Goal: Task Accomplishment & Management: Manage account settings

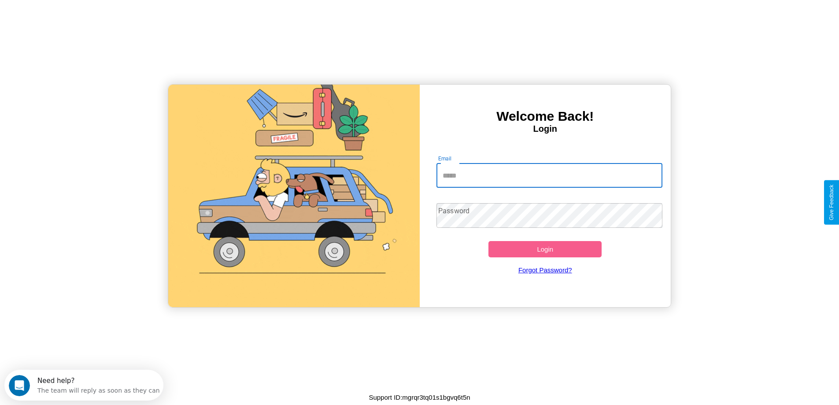
click at [549, 175] on input "Email" at bounding box center [549, 175] width 226 height 25
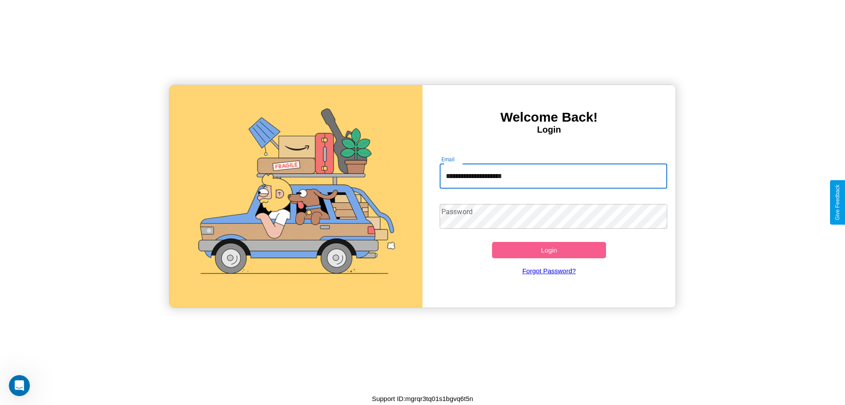
type input "**********"
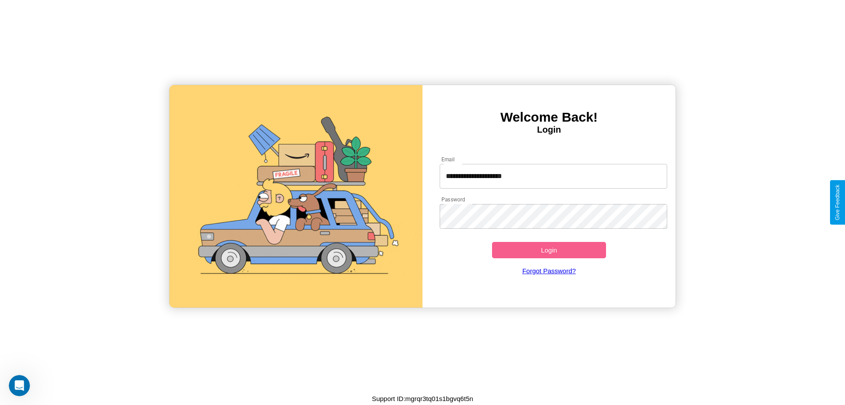
click at [549, 250] on button "Login" at bounding box center [549, 250] width 114 height 16
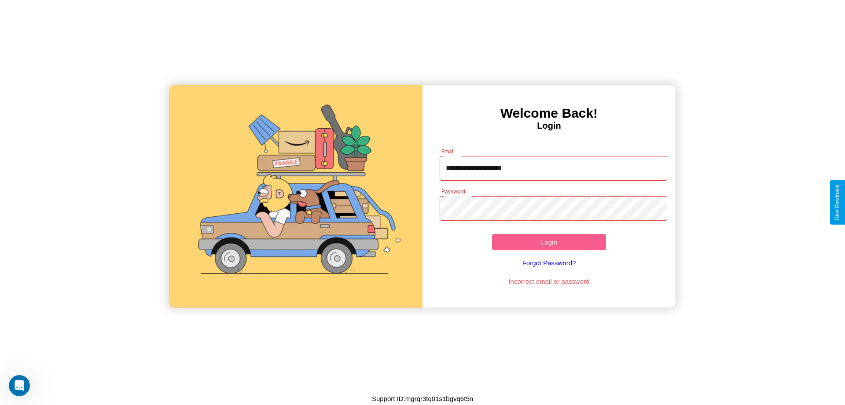
click at [549, 242] on button "Login" at bounding box center [549, 242] width 114 height 16
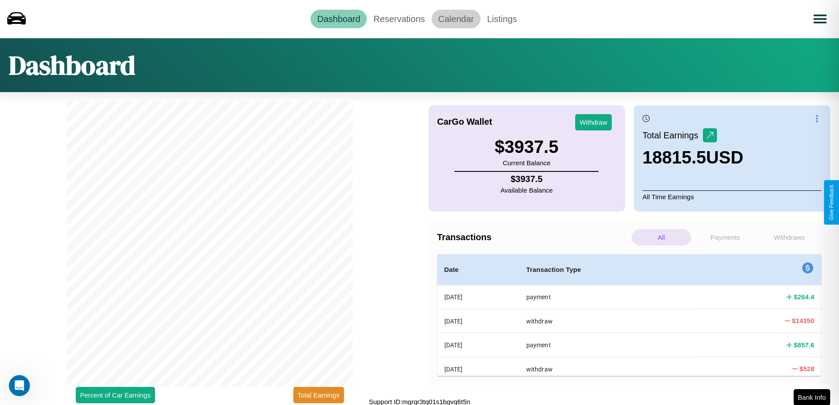
click at [456, 18] on link "Calendar" at bounding box center [456, 19] width 49 height 18
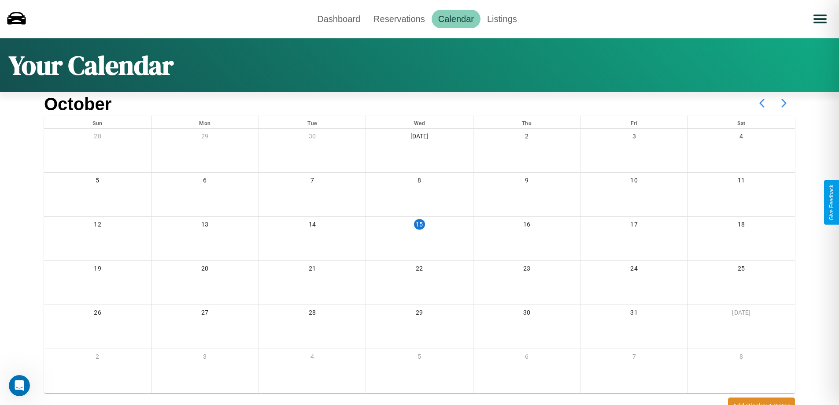
click at [784, 103] on icon at bounding box center [784, 103] width 22 height 22
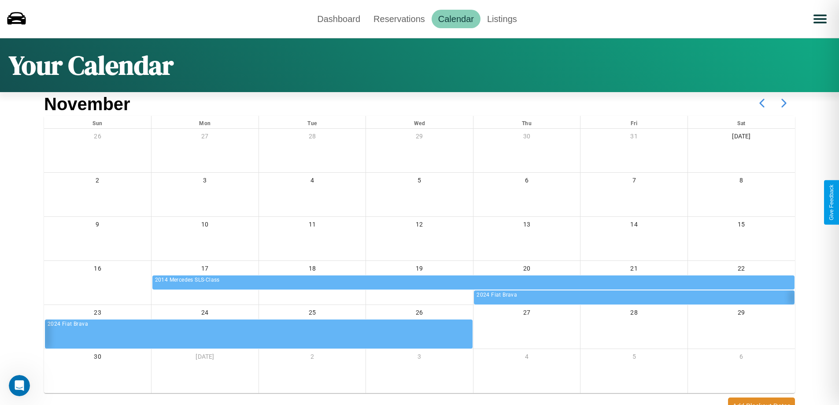
click at [784, 103] on icon at bounding box center [784, 103] width 22 height 22
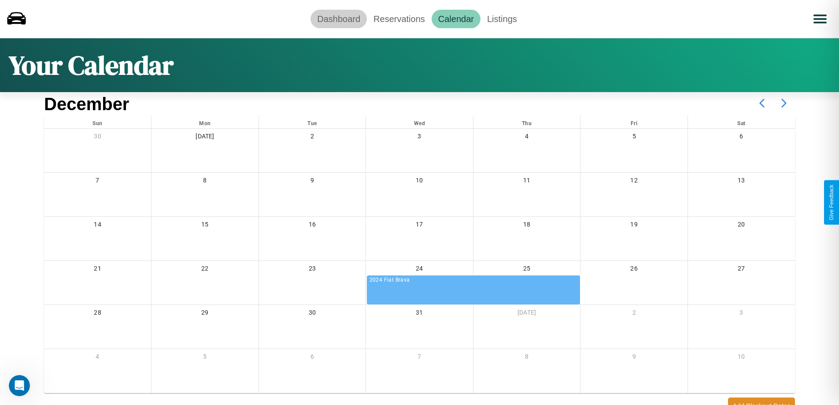
click at [339, 18] on link "Dashboard" at bounding box center [338, 19] width 56 height 18
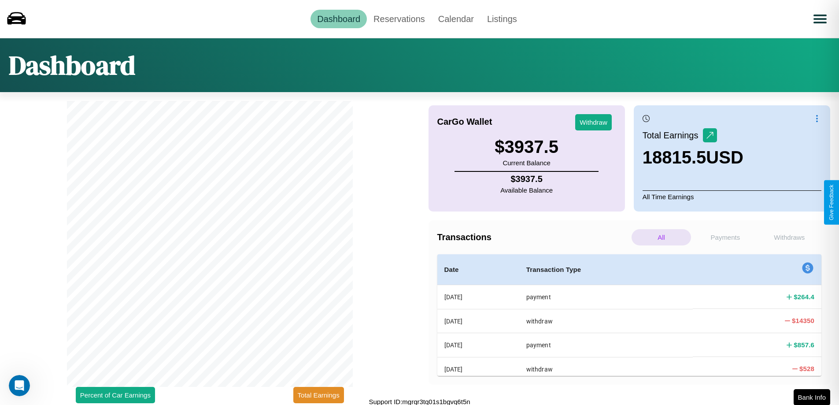
scroll to position [3, 0]
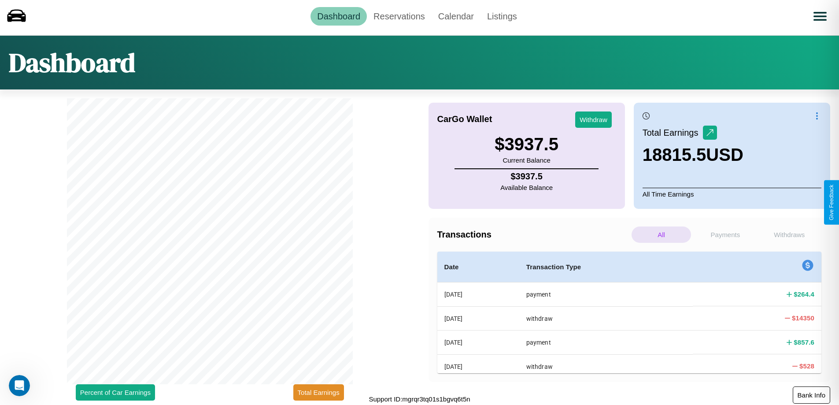
click at [811, 395] on button "Bank Info" at bounding box center [811, 394] width 37 height 17
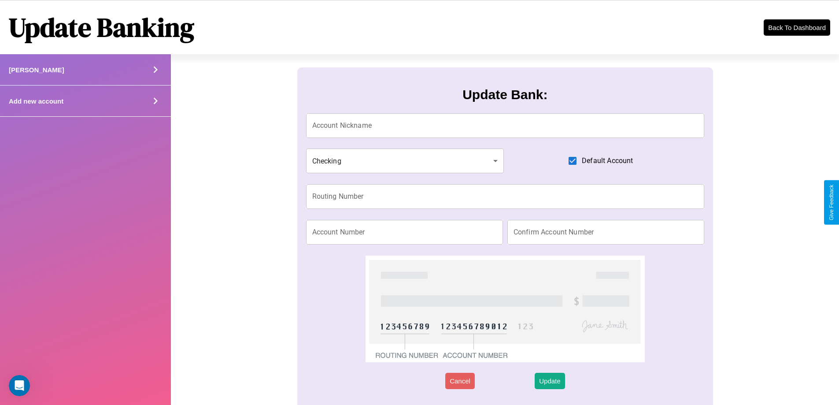
click at [85, 101] on div "Add new account" at bounding box center [85, 100] width 171 height 31
click at [155, 101] on icon at bounding box center [155, 100] width 13 height 13
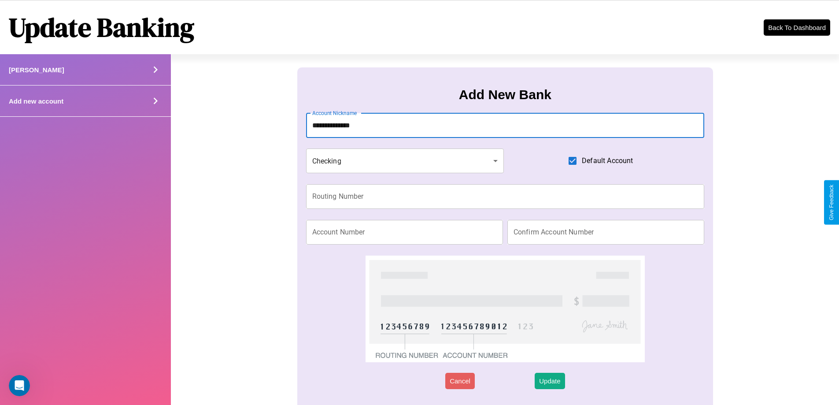
type input "**********"
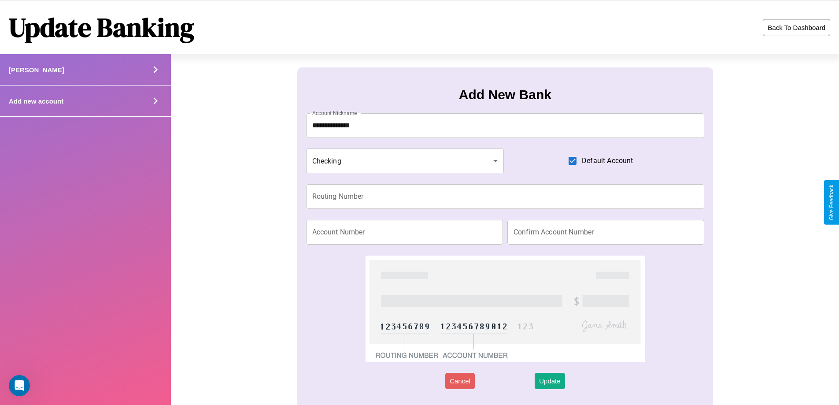
click at [796, 27] on button "Back To Dashboard" at bounding box center [796, 27] width 67 height 17
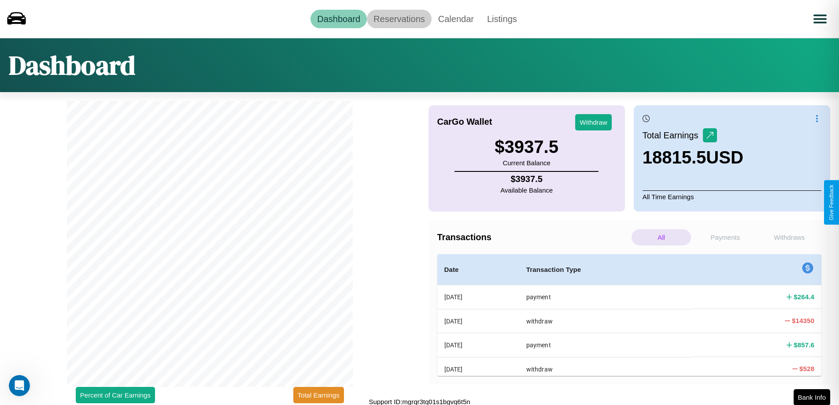
click at [399, 18] on link "Reservations" at bounding box center [399, 19] width 65 height 18
